Goal: Task Accomplishment & Management: Manage account settings

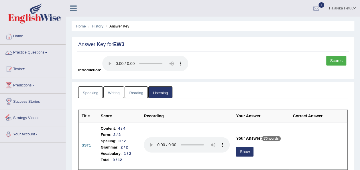
click at [92, 93] on link "Speaking" at bounding box center [90, 92] width 25 height 12
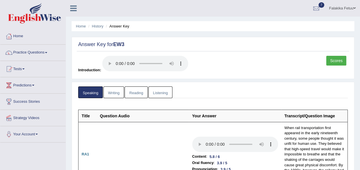
click at [112, 90] on link "Writing" at bounding box center [113, 92] width 21 height 12
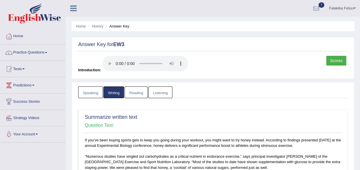
click at [130, 93] on link "Reading" at bounding box center [136, 92] width 23 height 12
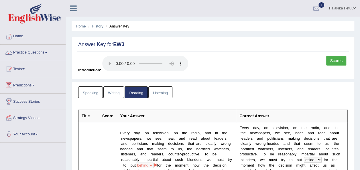
click at [161, 91] on link "Listening" at bounding box center [160, 92] width 24 height 12
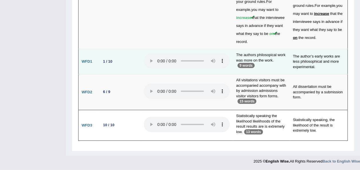
scroll to position [1803, 0]
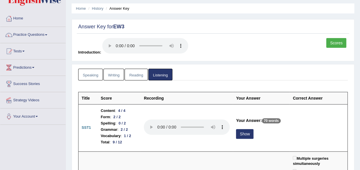
scroll to position [0, 0]
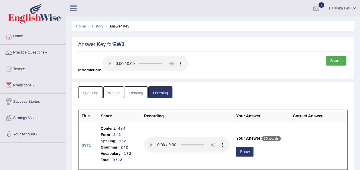
click at [102, 27] on link "History" at bounding box center [97, 26] width 11 height 4
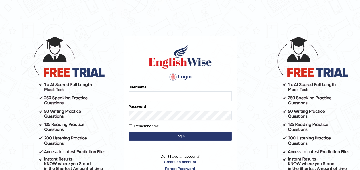
type input "falakika_parramatta"
click at [176, 137] on button "Login" at bounding box center [180, 136] width 103 height 9
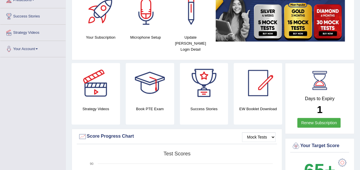
scroll to position [86, 0]
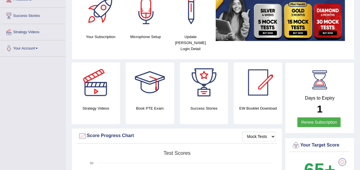
click at [316, 117] on link "Renew Subscription" at bounding box center [318, 122] width 43 height 10
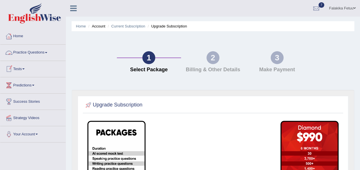
click at [25, 70] on link "Tests" at bounding box center [32, 68] width 65 height 14
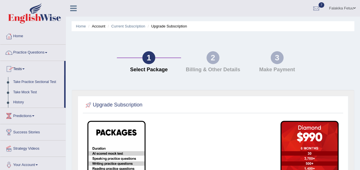
click at [17, 36] on link "Home" at bounding box center [32, 35] width 65 height 14
